Goal: Task Accomplishment & Management: Manage account settings

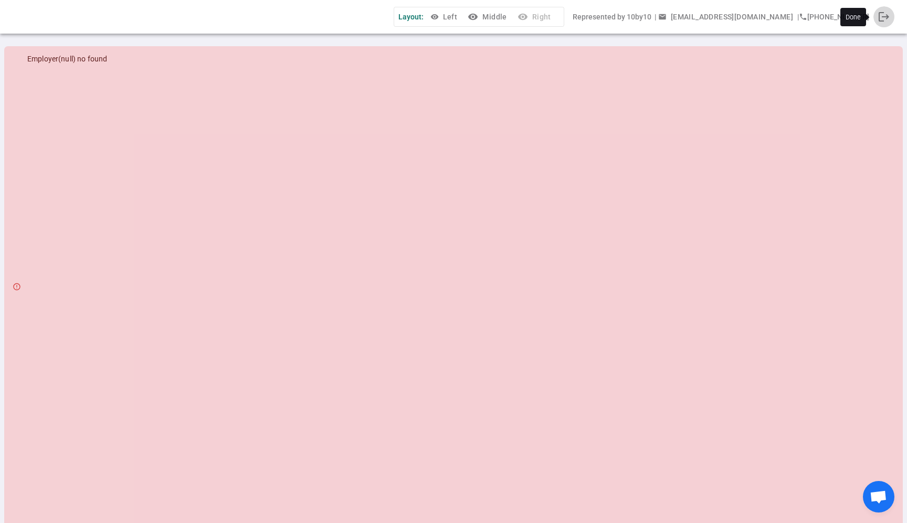
click at [881, 20] on span "logout" at bounding box center [884, 16] width 13 height 13
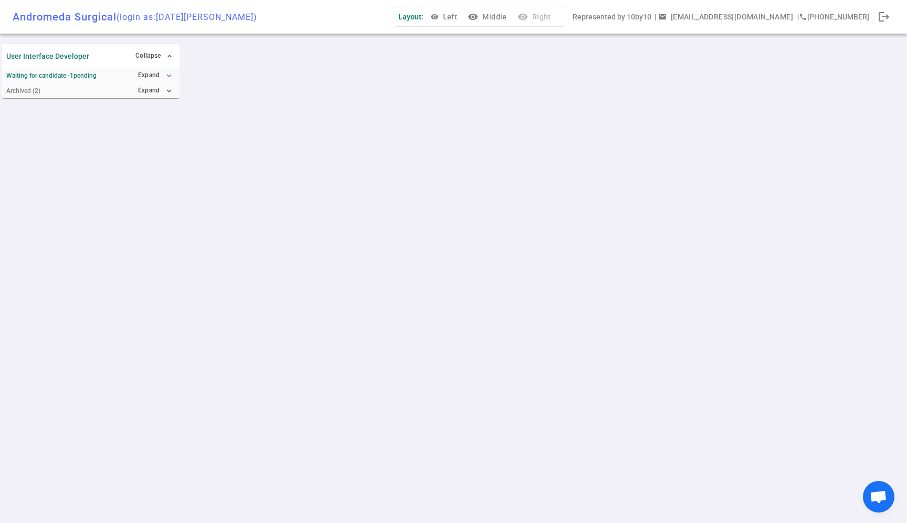
click at [156, 72] on button "Expand expand_more" at bounding box center [155, 75] width 40 height 15
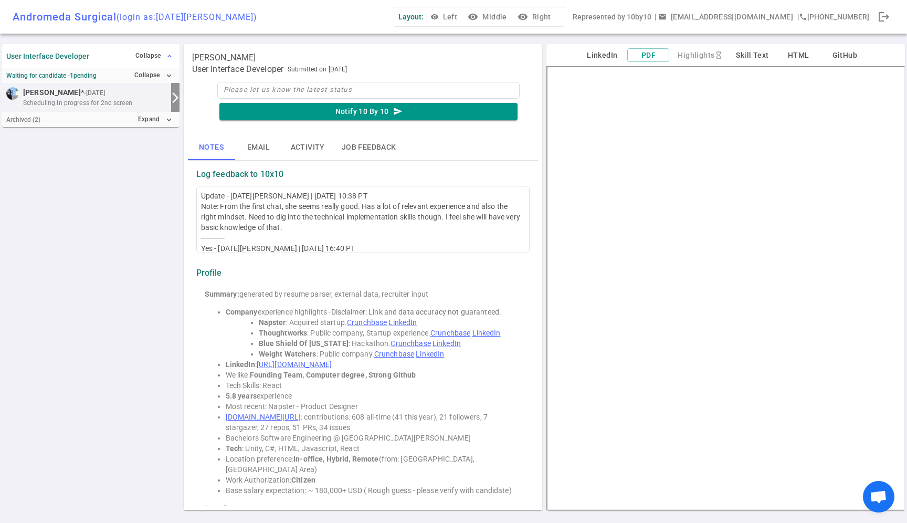
click at [150, 52] on button "Collapse expand_less" at bounding box center [154, 55] width 43 height 15
click at [150, 52] on button "Expand expand_more" at bounding box center [155, 55] width 39 height 15
